Goal: Task Accomplishment & Management: Use online tool/utility

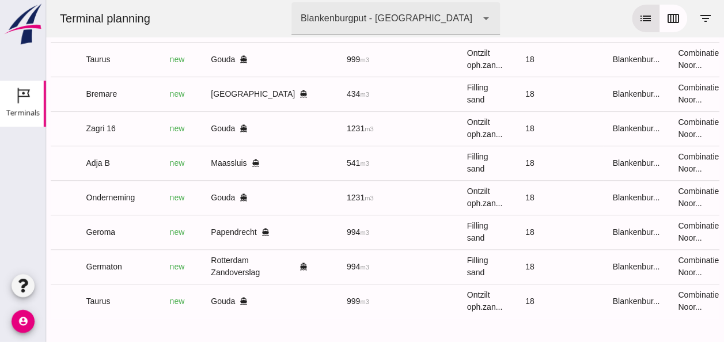
scroll to position [0, 308]
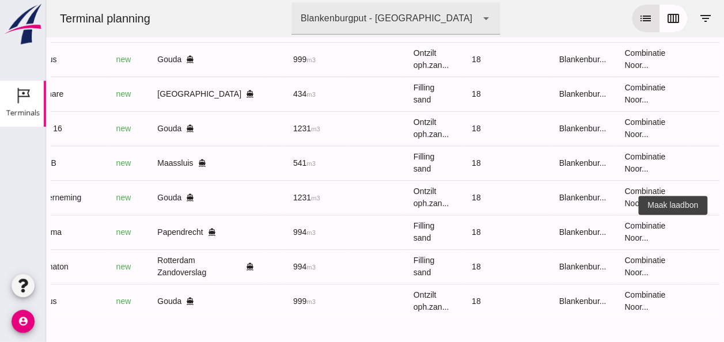
click at [723, 227] on icon "receipt_long" at bounding box center [728, 232] width 10 height 10
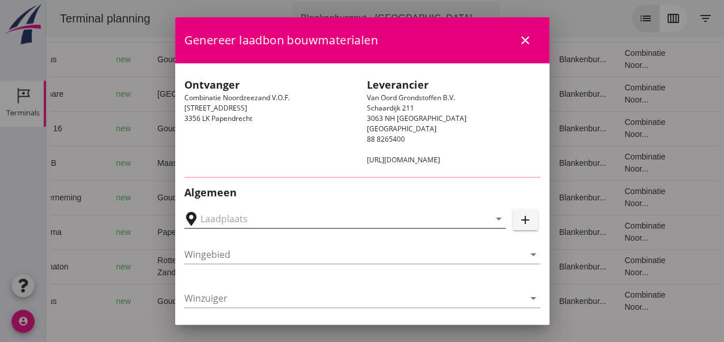
type input "[PERSON_NAME], Papendrecht"
type input "Geroma"
type input "[PERSON_NAME]"
type input "994"
type input "Ophoogzand (6120)"
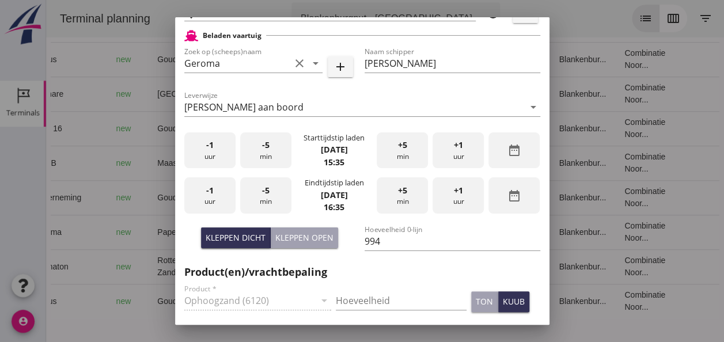
scroll to position [288, 0]
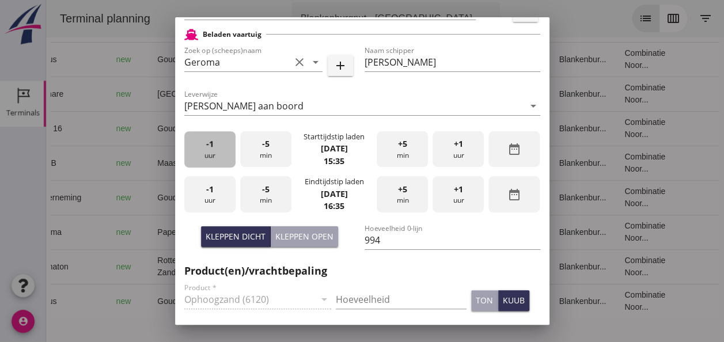
click at [207, 162] on div "-1 uur" at bounding box center [209, 149] width 51 height 36
click at [262, 156] on div "-5 min" at bounding box center [265, 149] width 51 height 36
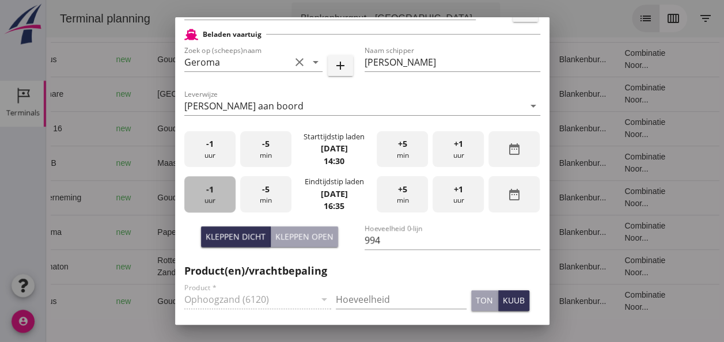
click at [212, 201] on div "-1 uur" at bounding box center [209, 194] width 51 height 36
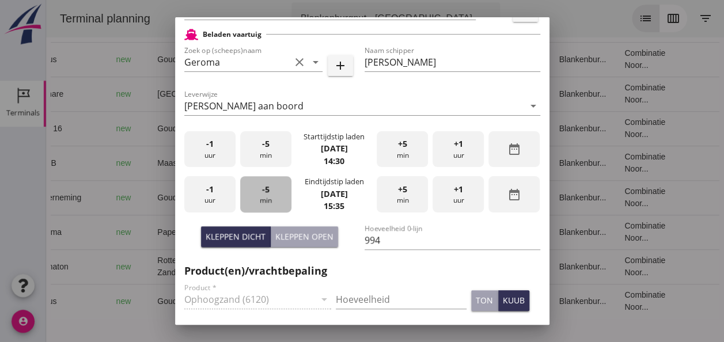
click at [260, 196] on div "-5 min" at bounding box center [265, 194] width 51 height 36
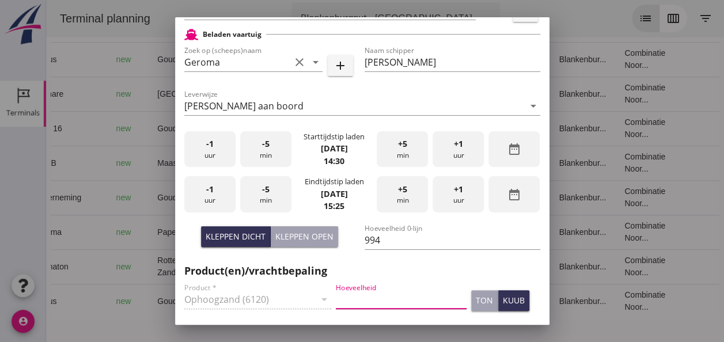
click at [351, 294] on input "Hoeveelheid" at bounding box center [401, 299] width 131 height 18
type input "994"
click at [500, 307] on button "kuub" at bounding box center [513, 300] width 31 height 21
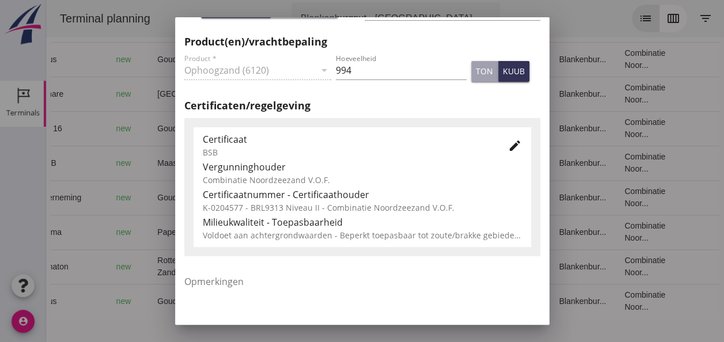
scroll to position [518, 0]
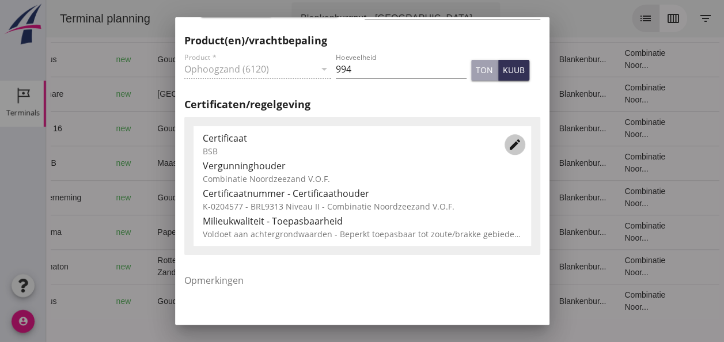
click at [508, 144] on icon "edit" at bounding box center [515, 145] width 14 height 14
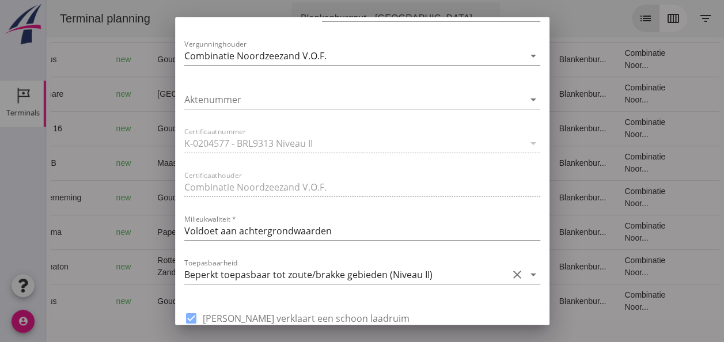
scroll to position [749, 0]
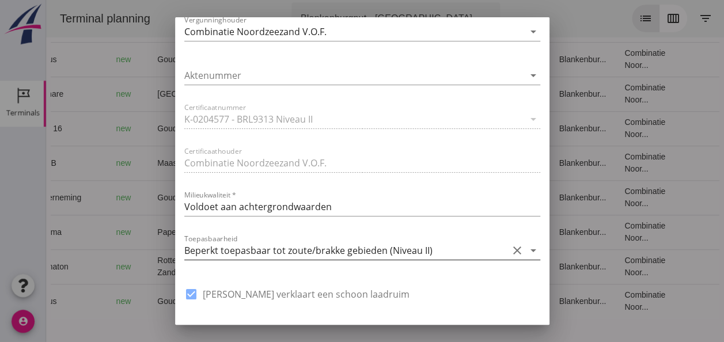
click at [510, 250] on icon "clear" at bounding box center [517, 251] width 14 height 14
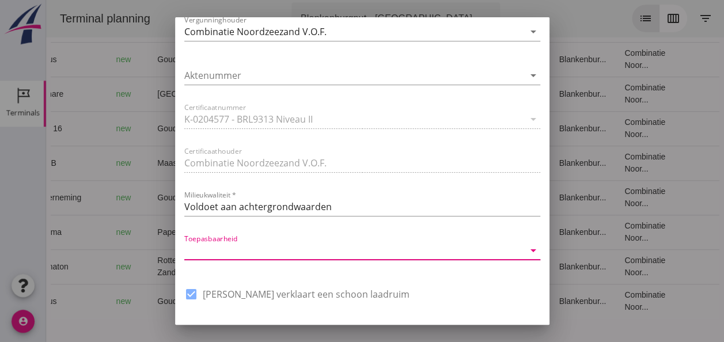
click at [527, 250] on icon "arrow_drop_down" at bounding box center [533, 251] width 14 height 14
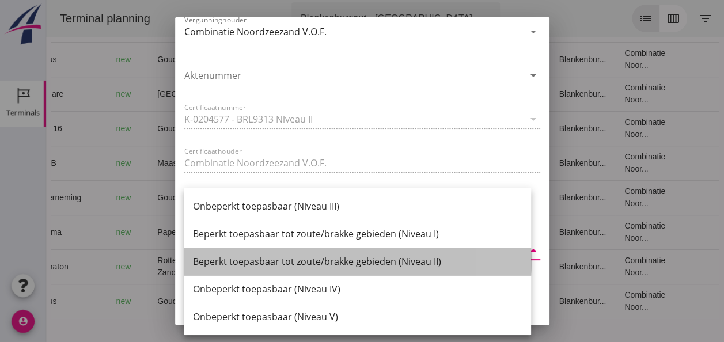
click at [468, 261] on div "Beperkt toepasbaar tot zoute/brakke gebieden (Niveau II)" at bounding box center [357, 262] width 329 height 14
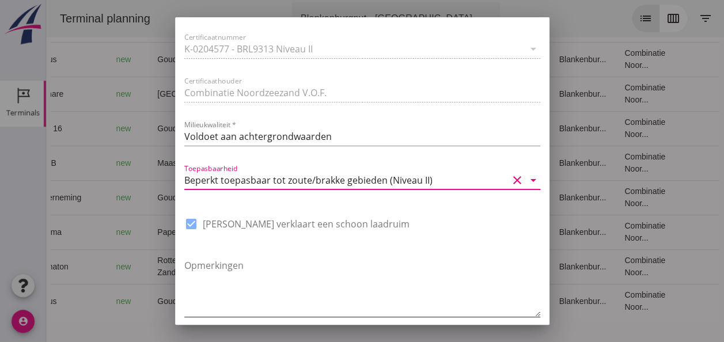
scroll to position [873, 0]
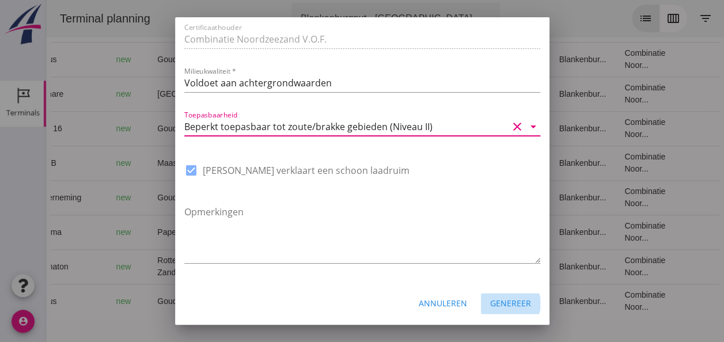
click at [508, 305] on div "Genereer" at bounding box center [510, 303] width 41 height 12
